Goal: Find specific page/section: Find specific page/section

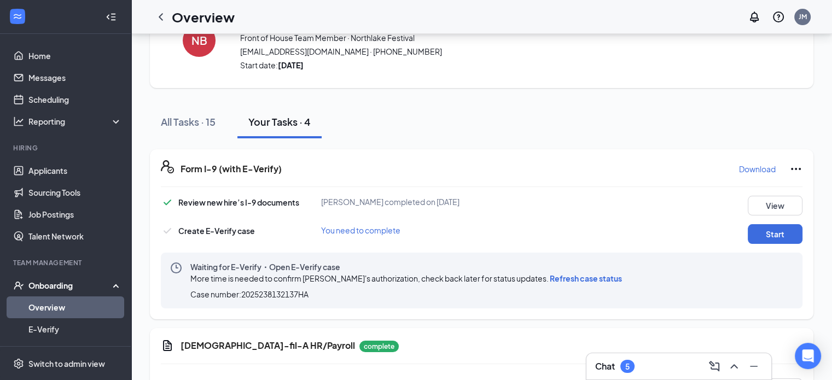
scroll to position [55, 0]
click at [61, 286] on div "Onboarding" at bounding box center [70, 285] width 84 height 11
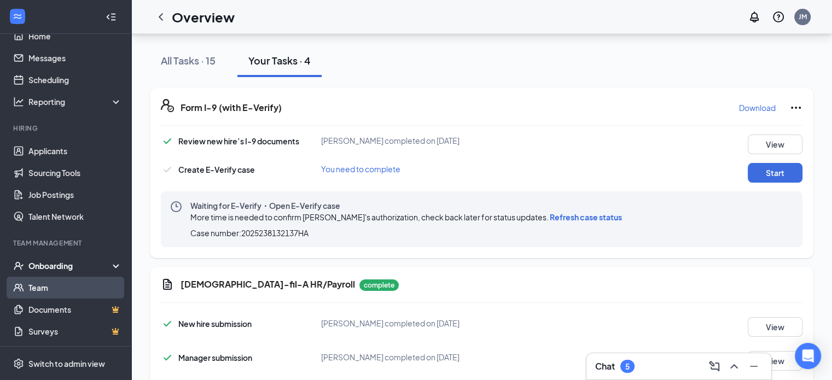
scroll to position [164, 0]
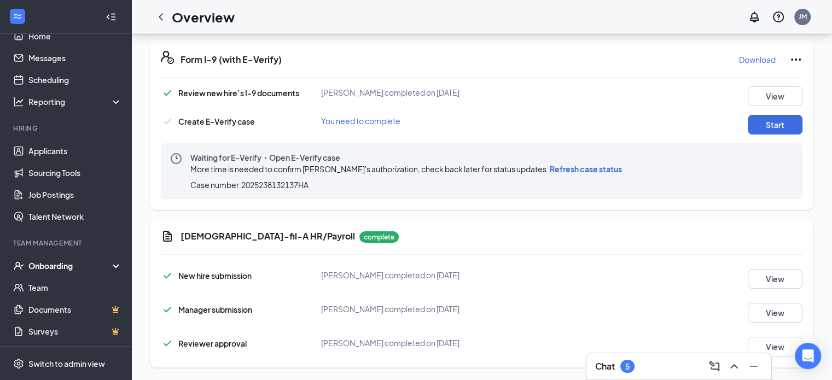
click at [74, 263] on div "Onboarding" at bounding box center [70, 265] width 84 height 11
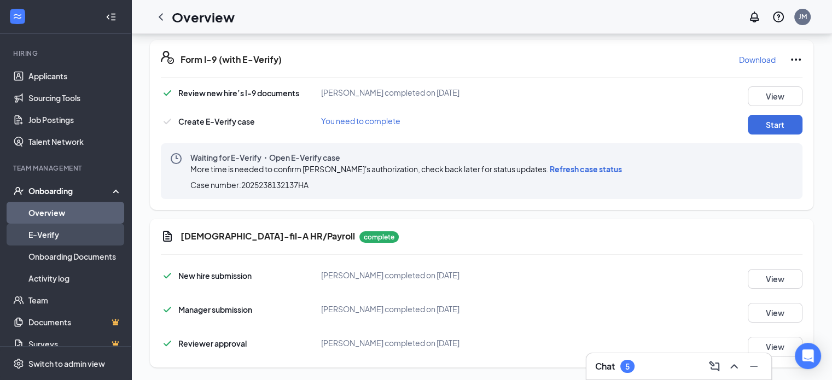
scroll to position [107, 0]
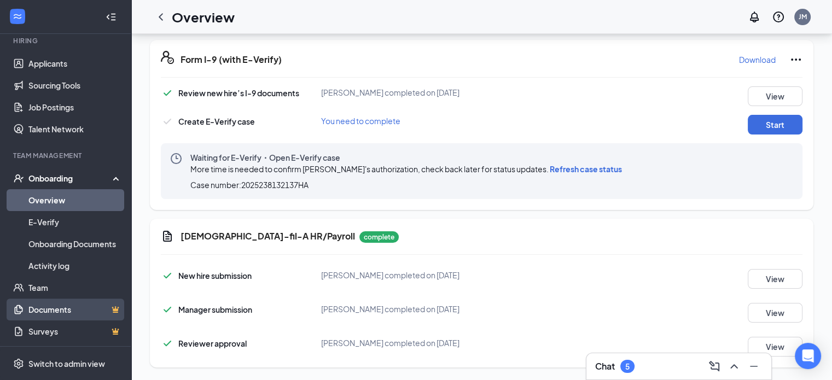
click at [68, 309] on link "Documents" at bounding box center [75, 310] width 94 height 22
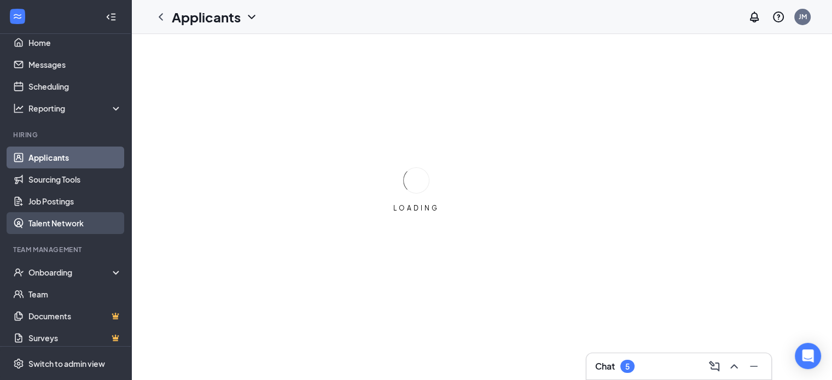
scroll to position [20, 0]
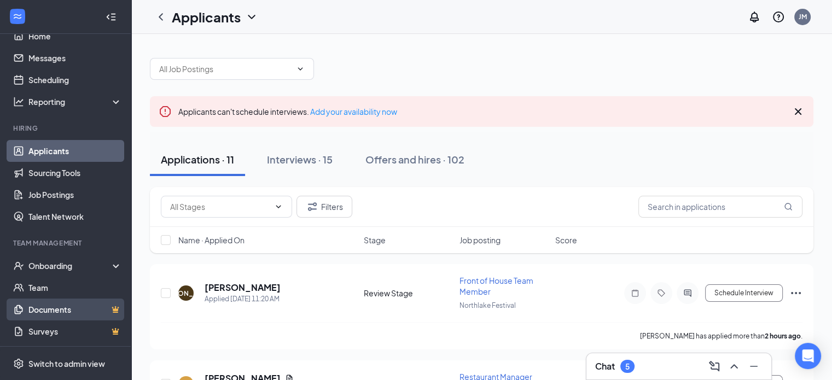
click at [74, 312] on link "Documents" at bounding box center [75, 310] width 94 height 22
